Goal: Use online tool/utility: Utilize a website feature to perform a specific function

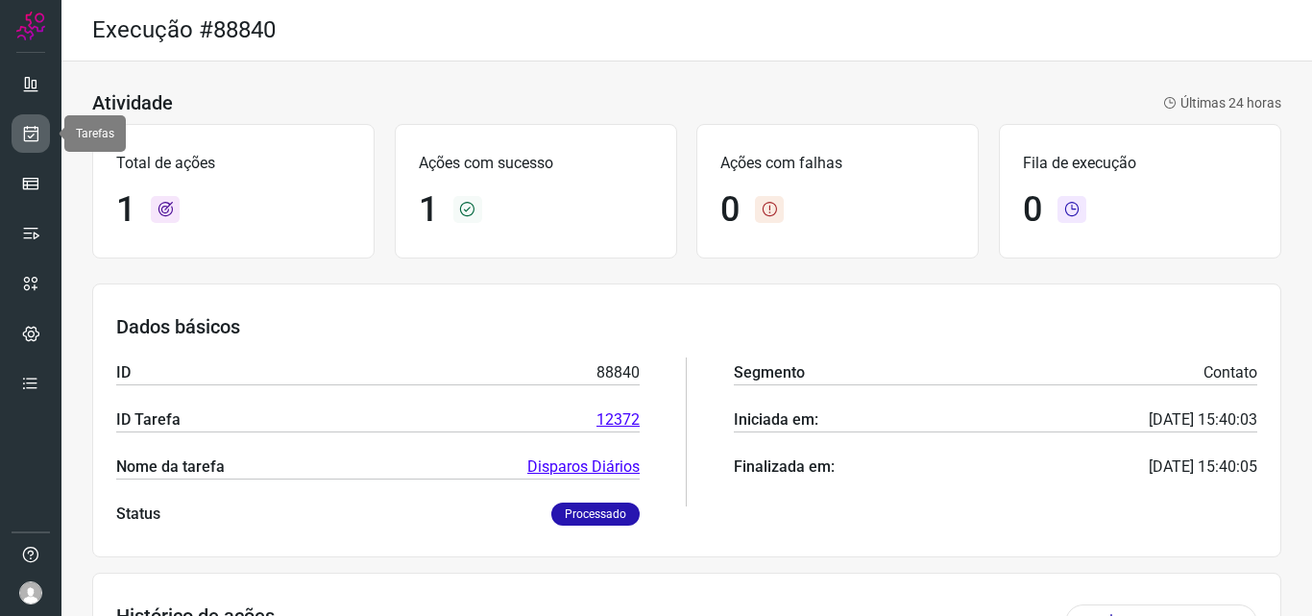
click at [35, 148] on link at bounding box center [31, 133] width 38 height 38
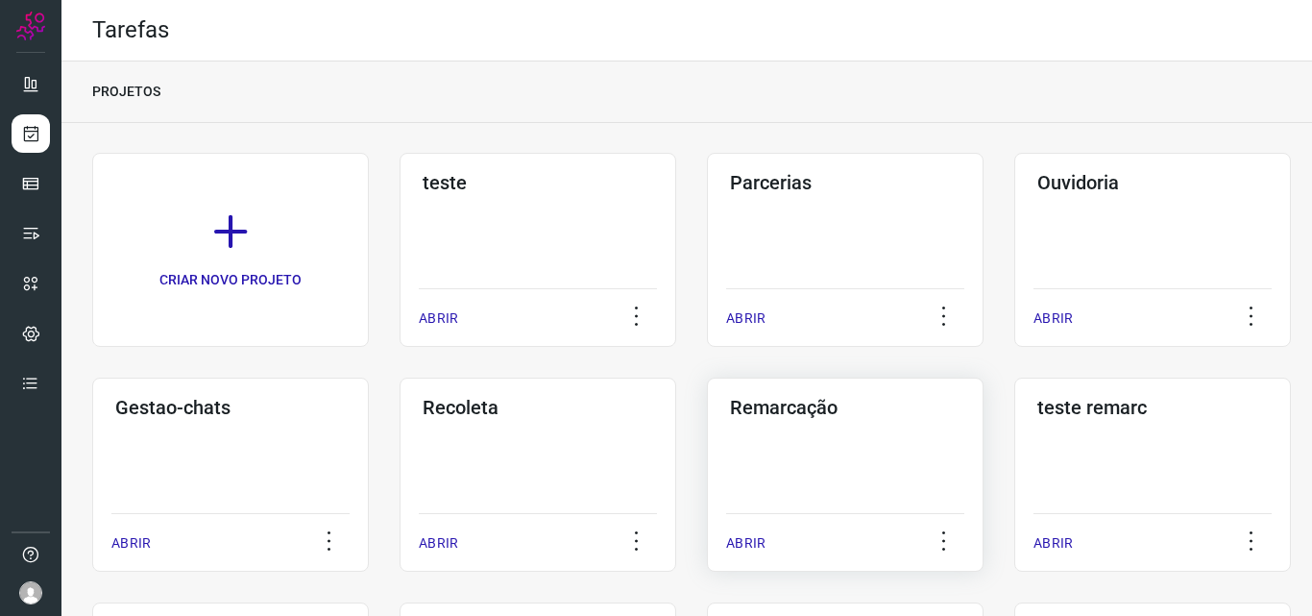
click at [808, 455] on div "Remarcação ABRIR" at bounding box center [845, 475] width 277 height 194
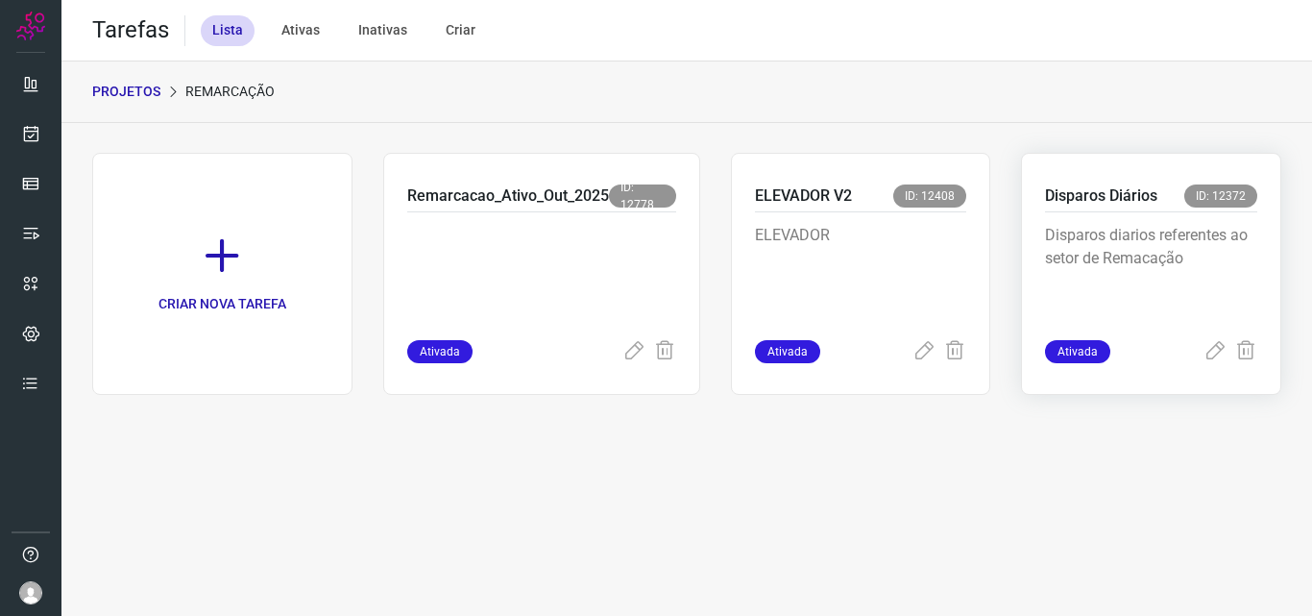
click at [1177, 213] on div "Disparos diarios referentes ao setor de Remacação" at bounding box center [1151, 276] width 212 height 128
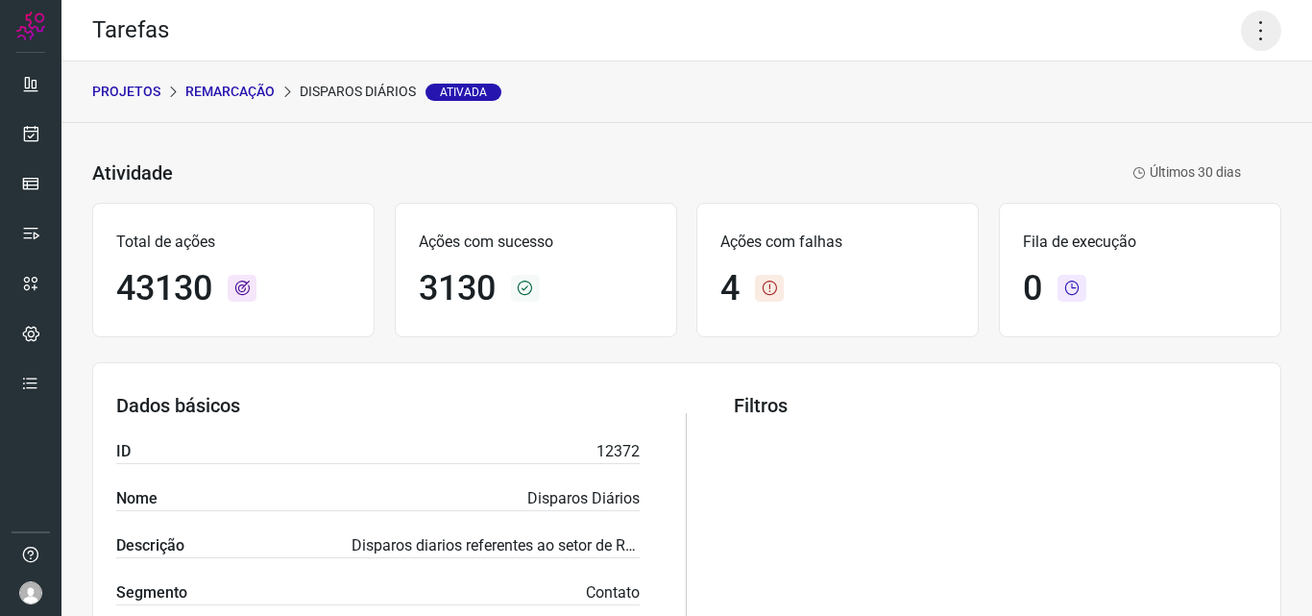
click at [1255, 32] on icon at bounding box center [1261, 31] width 40 height 40
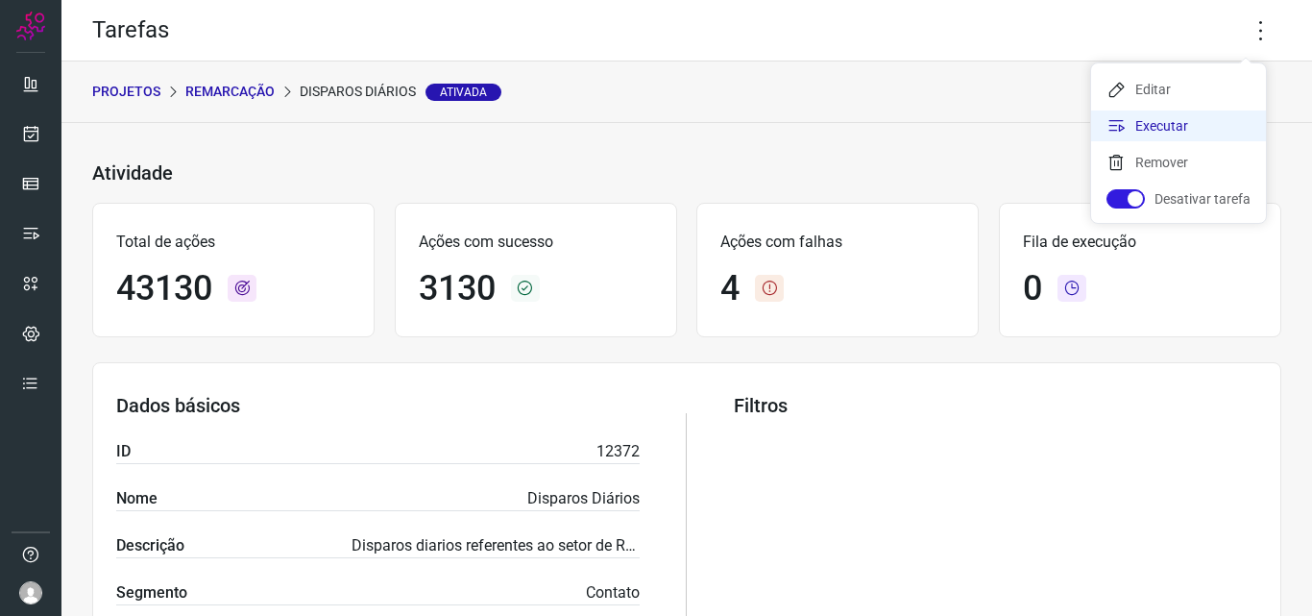
click at [1224, 123] on li "Executar" at bounding box center [1178, 125] width 175 height 31
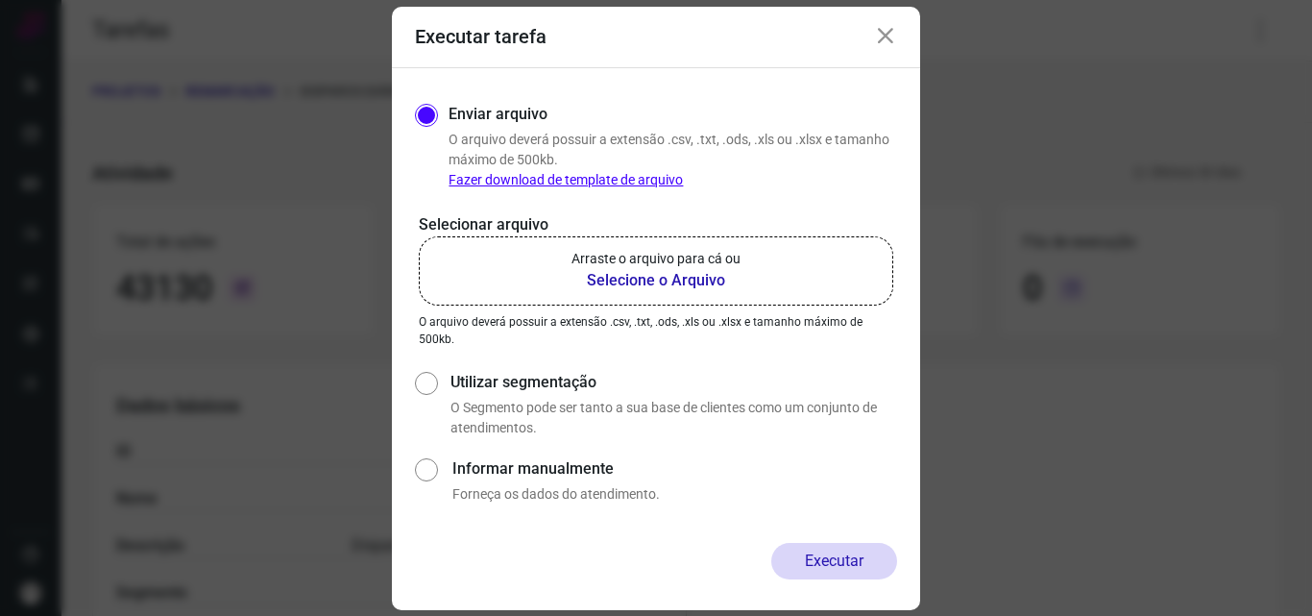
click at [728, 295] on label "Arraste o arquivo para cá ou Selecione o Arquivo" at bounding box center [656, 270] width 475 height 69
click at [0, 0] on input "Arraste o arquivo para cá ou Selecione o Arquivo" at bounding box center [0, 0] width 0 height 0
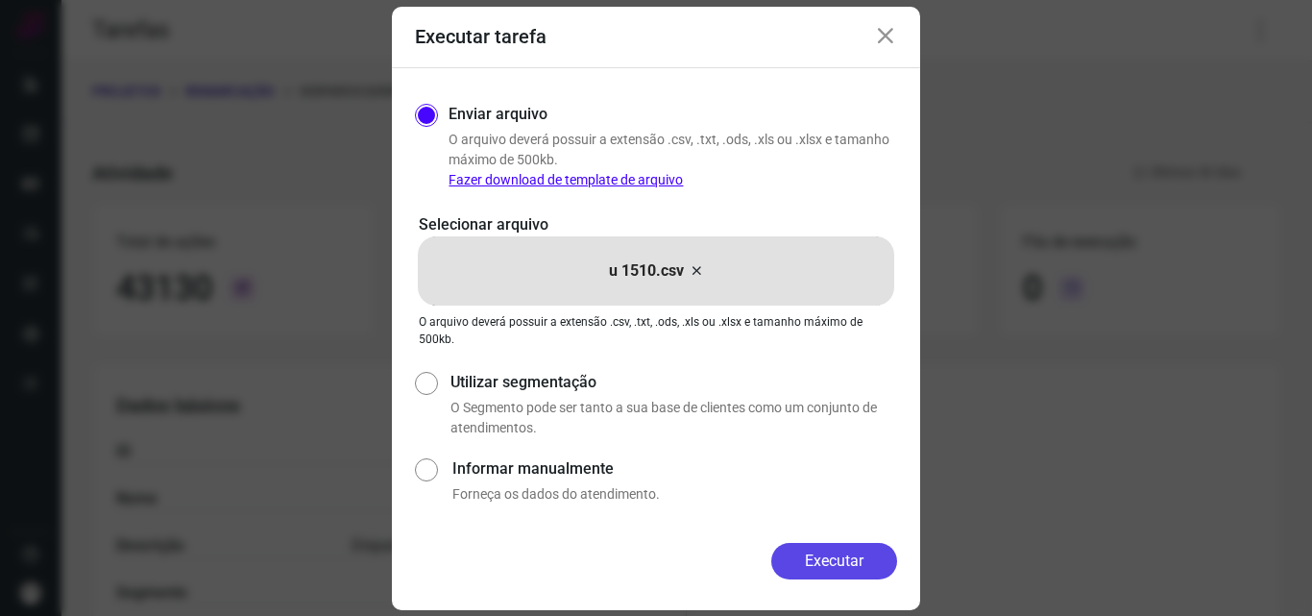
click at [851, 562] on button "Executar" at bounding box center [835, 561] width 126 height 37
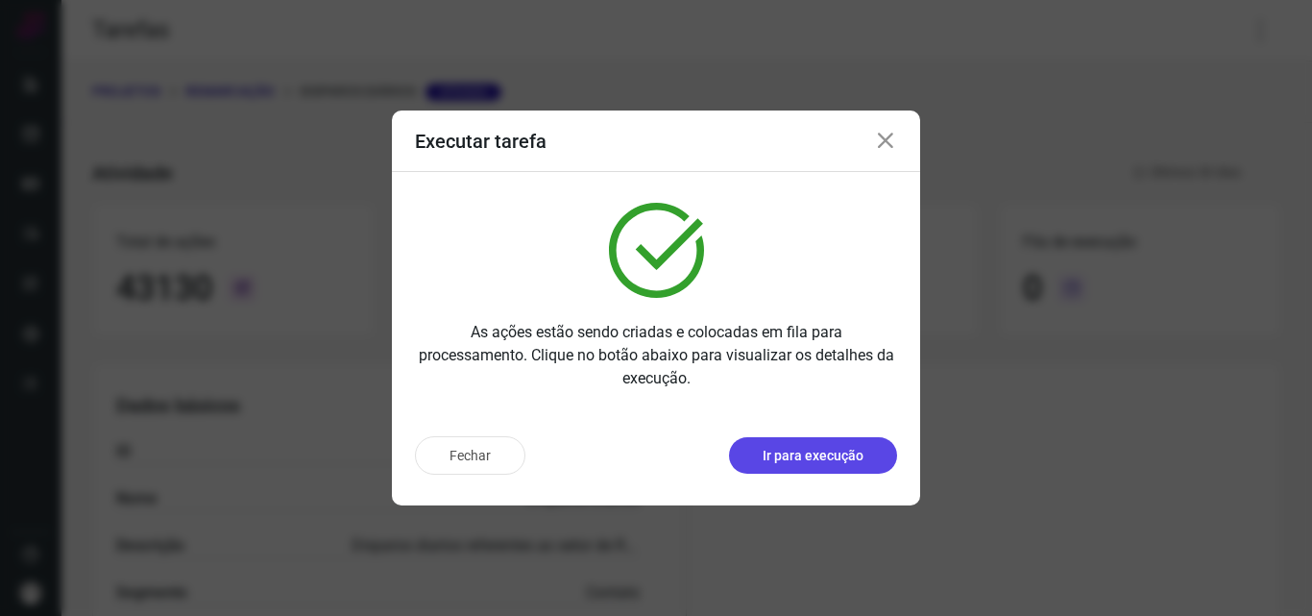
click at [869, 461] on button "Ir para execução" at bounding box center [813, 455] width 168 height 37
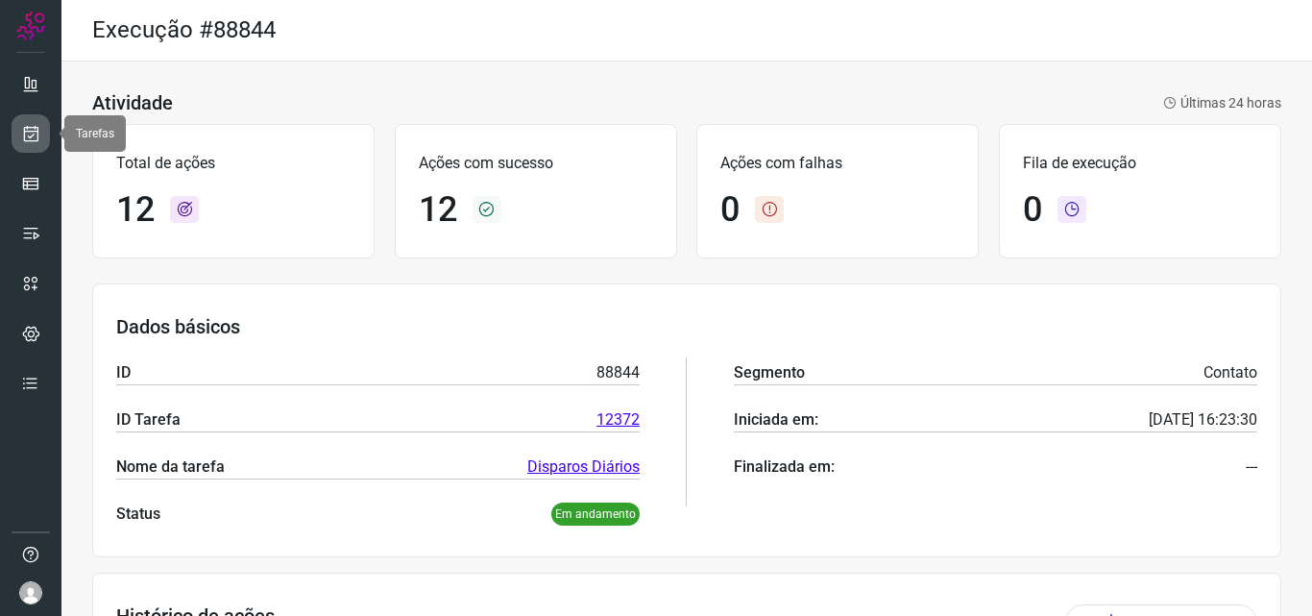
click at [41, 133] on link at bounding box center [31, 133] width 38 height 38
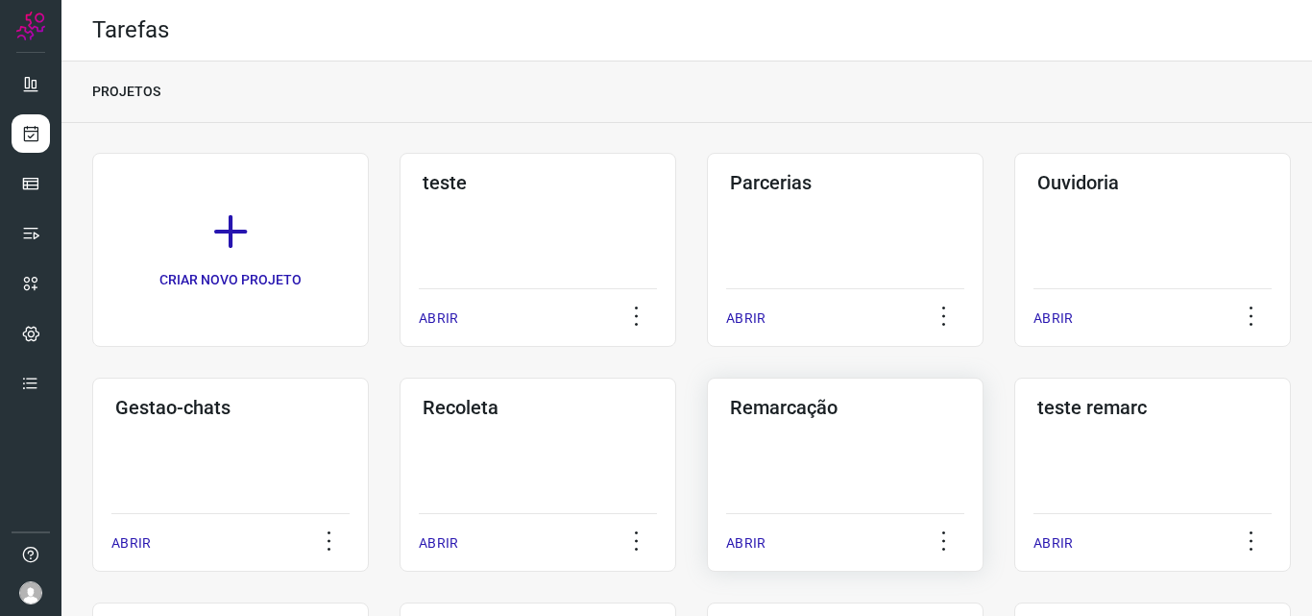
click at [851, 440] on div "Remarcação ABRIR" at bounding box center [845, 475] width 277 height 194
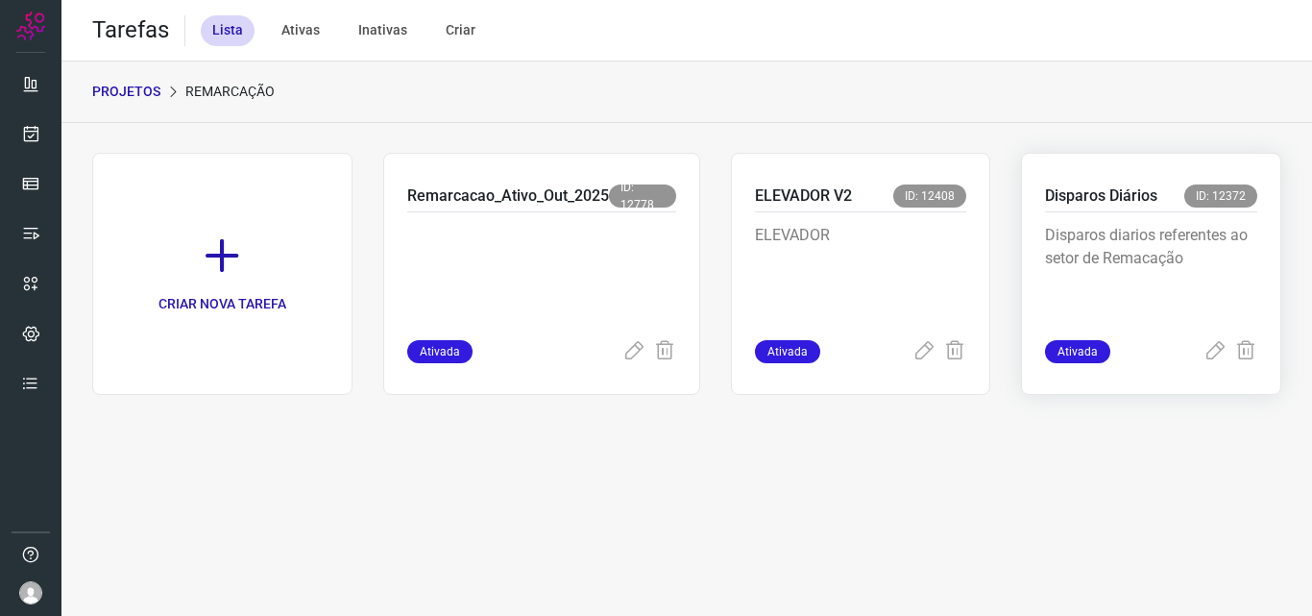
click at [1113, 265] on p "Disparos diarios referentes ao setor de Remacação" at bounding box center [1151, 272] width 212 height 96
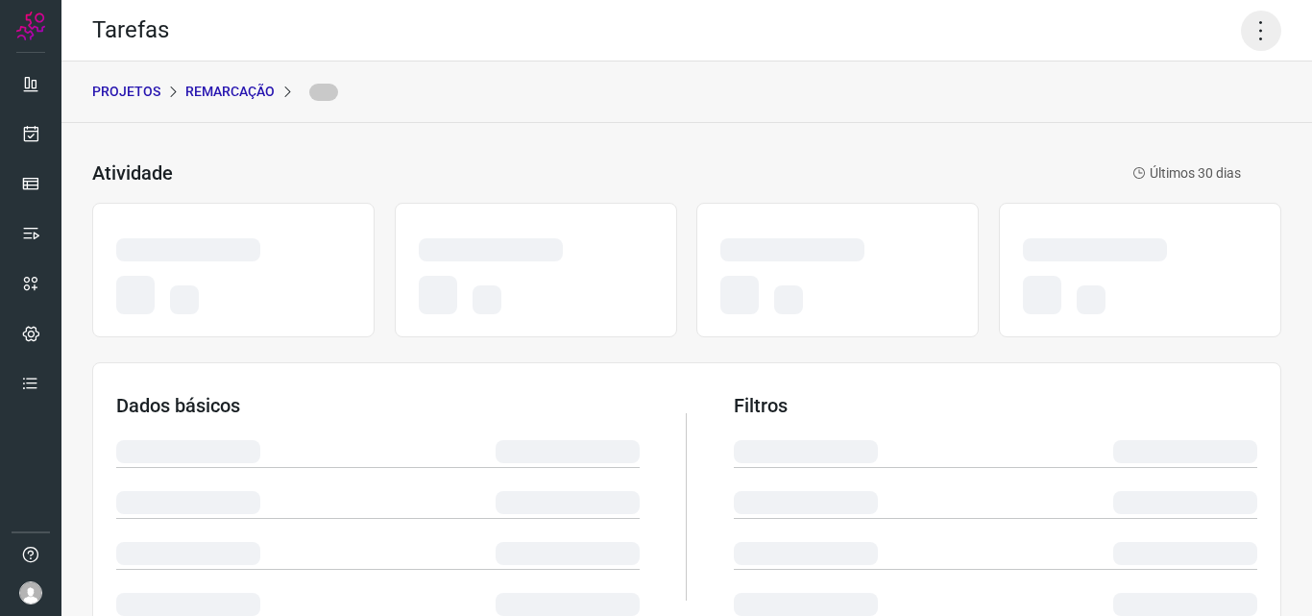
click at [1261, 30] on icon at bounding box center [1261, 31] width 40 height 40
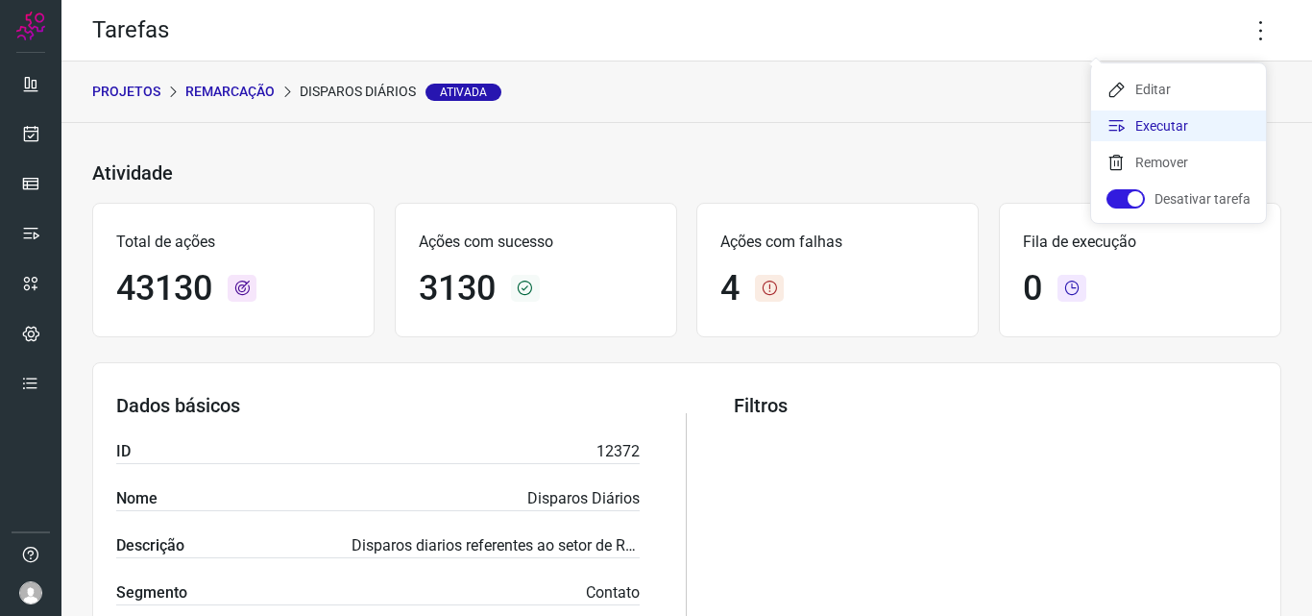
click at [1178, 127] on li "Executar" at bounding box center [1178, 125] width 175 height 31
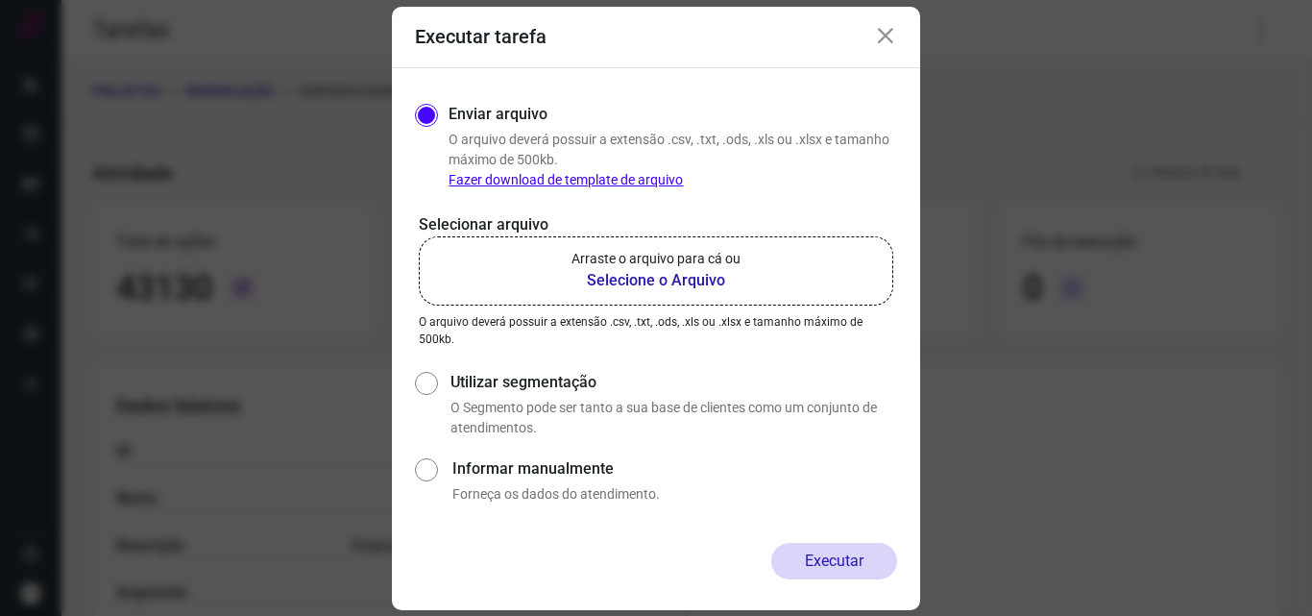
click at [739, 271] on b "Selecione o Arquivo" at bounding box center [656, 280] width 169 height 23
click at [0, 0] on input "Arraste o arquivo para cá ou Selecione o Arquivo" at bounding box center [0, 0] width 0 height 0
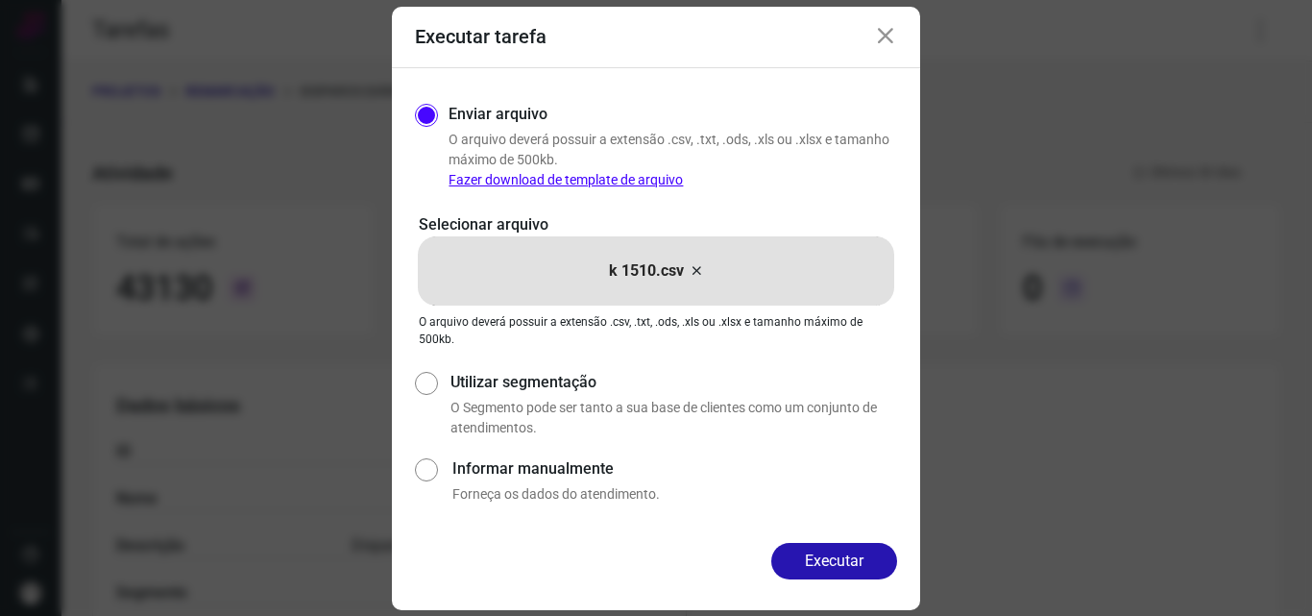
click at [854, 541] on div "Enviar arquivo O arquivo deverá possuir a extensão .csv, .txt, .ods, .xls ou .x…" at bounding box center [656, 305] width 528 height 475
click at [846, 557] on button "Executar" at bounding box center [835, 561] width 126 height 37
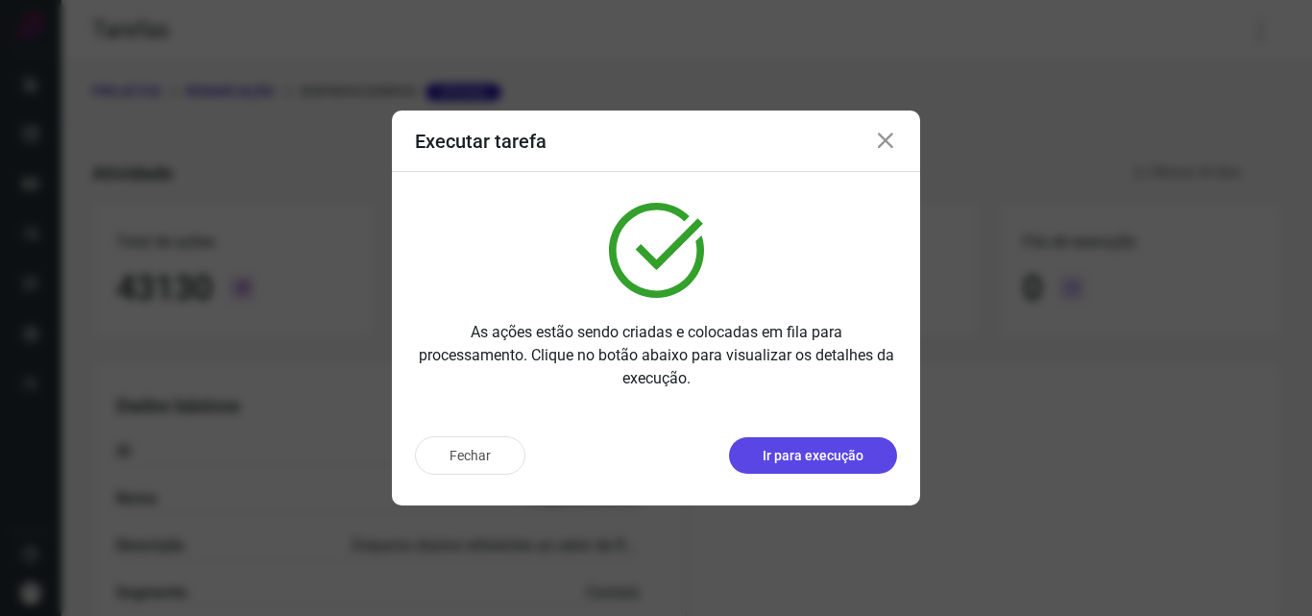
click at [864, 463] on button "Ir para execução" at bounding box center [813, 455] width 168 height 37
